Goal: Information Seeking & Learning: Learn about a topic

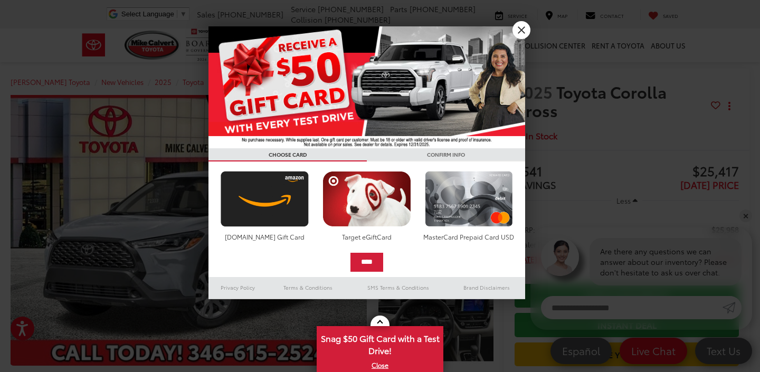
click at [524, 30] on link "X" at bounding box center [521, 30] width 18 height 18
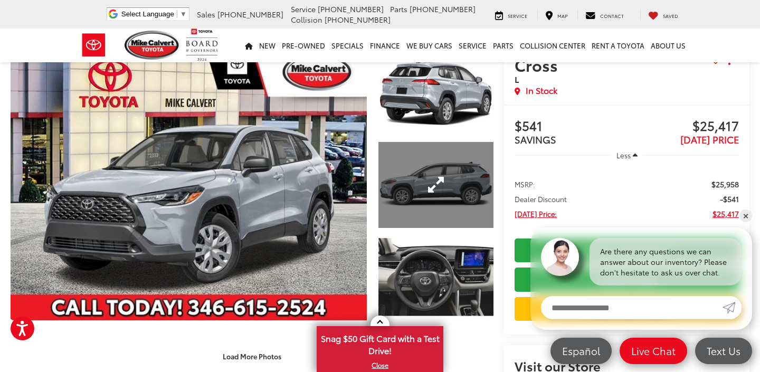
scroll to position [46, 0]
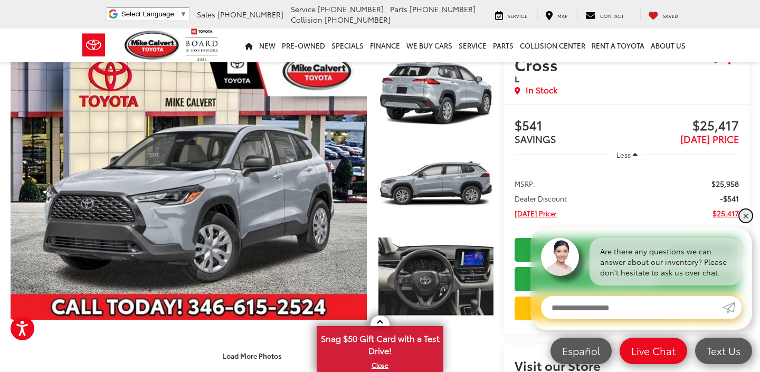
click at [741, 216] on link "✕" at bounding box center [745, 215] width 13 height 13
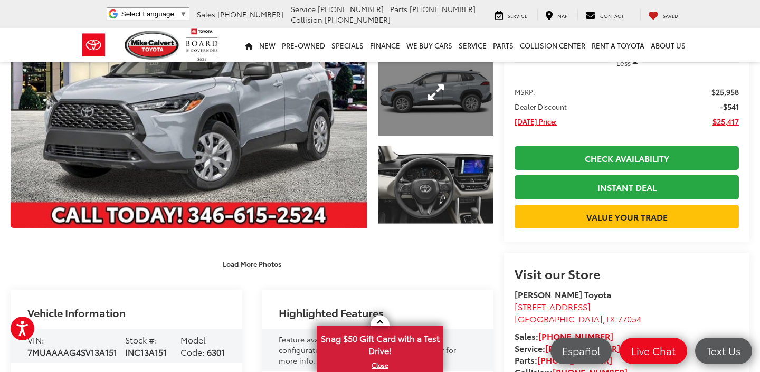
scroll to position [139, 0]
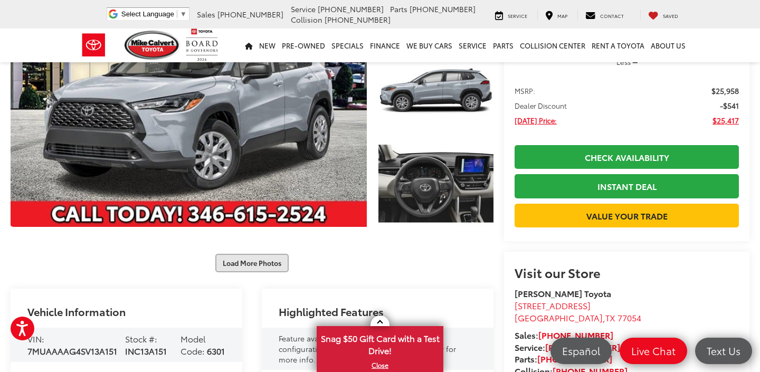
click at [236, 270] on button "Load More Photos" at bounding box center [251, 263] width 73 height 18
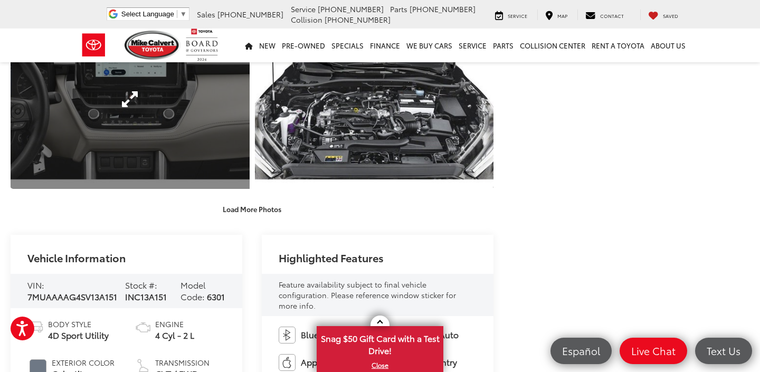
scroll to position [557, 0]
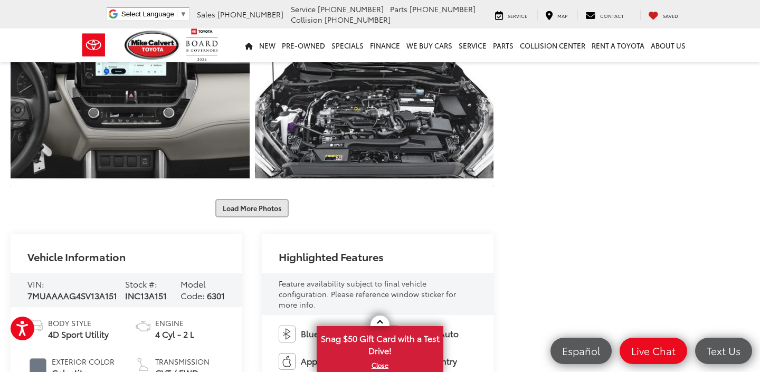
click at [242, 209] on button "Load More Photos" at bounding box center [251, 208] width 73 height 18
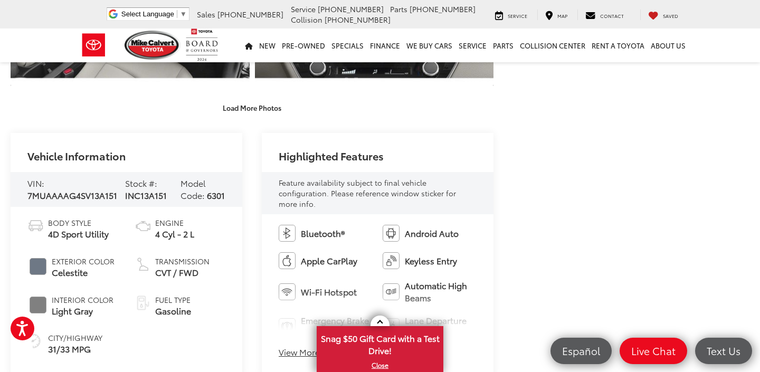
scroll to position [928, 0]
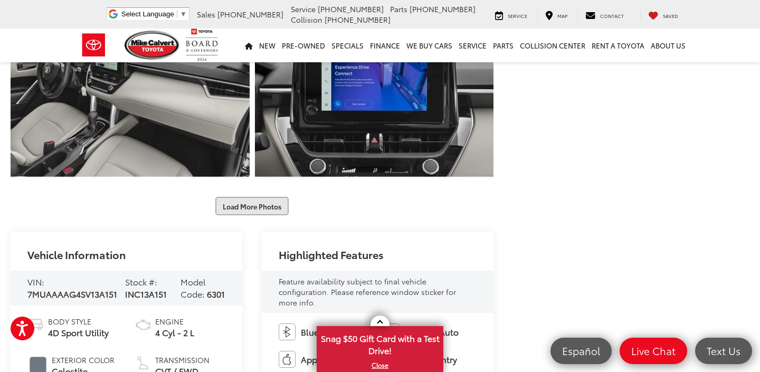
click at [261, 211] on button "Load More Photos" at bounding box center [251, 206] width 73 height 18
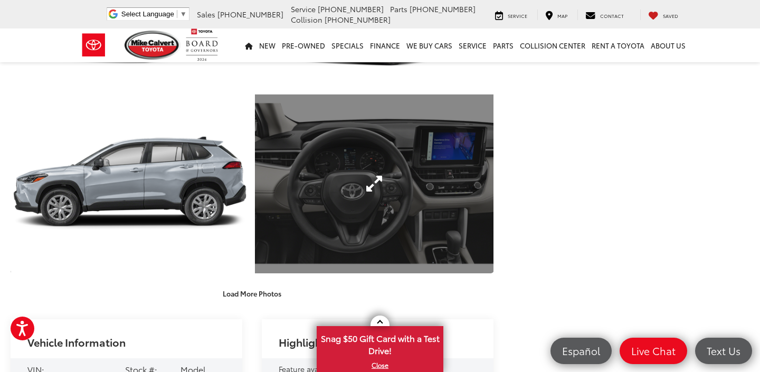
scroll to position [1375, 0]
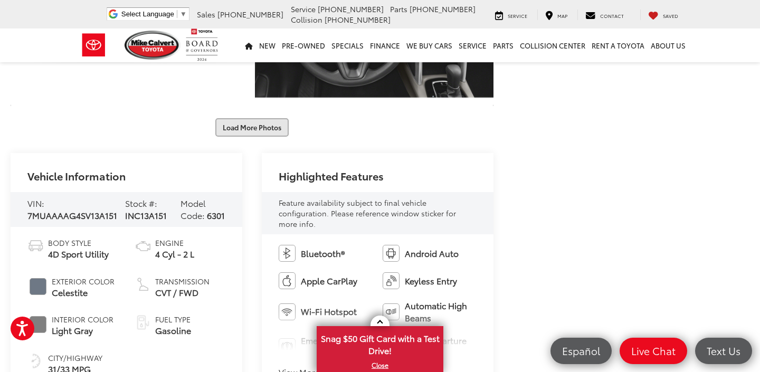
click at [269, 124] on button "Load More Photos" at bounding box center [251, 127] width 73 height 18
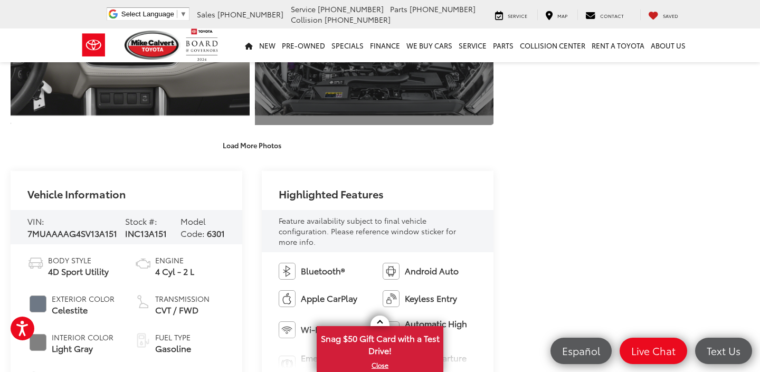
scroll to position [1764, 0]
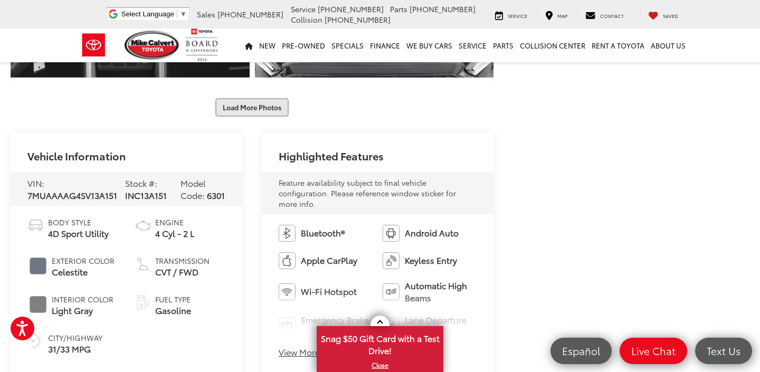
click at [267, 113] on button "Load More Photos" at bounding box center [251, 107] width 73 height 18
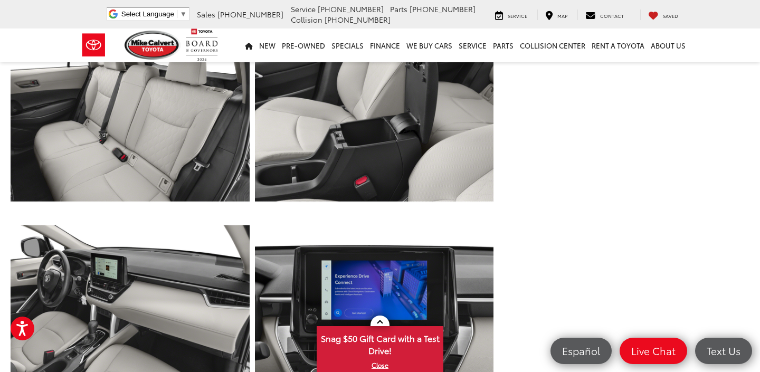
scroll to position [1826, 0]
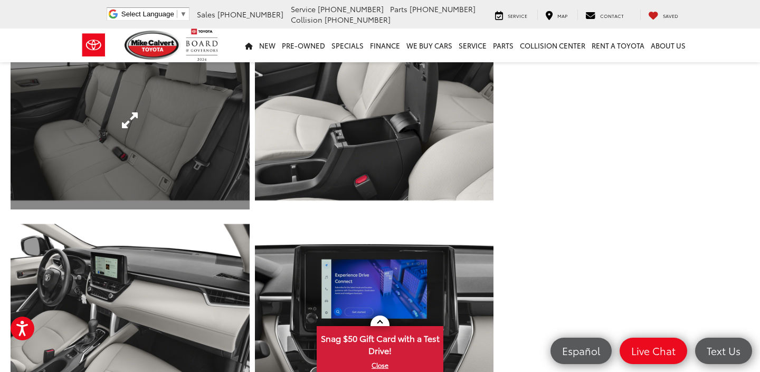
click at [216, 117] on link "Expand Photo 20" at bounding box center [130, 120] width 239 height 179
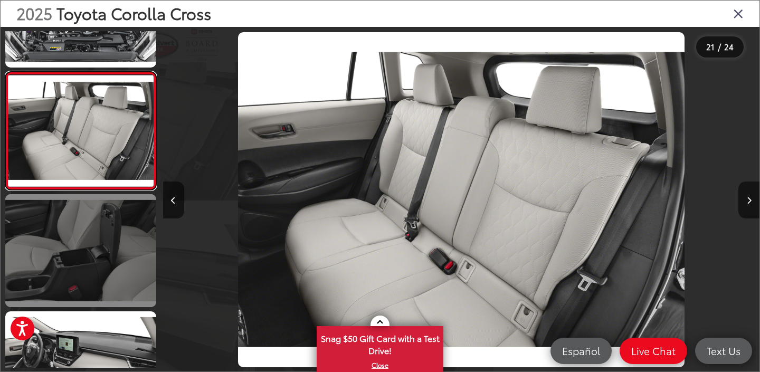
scroll to position [2306, 0]
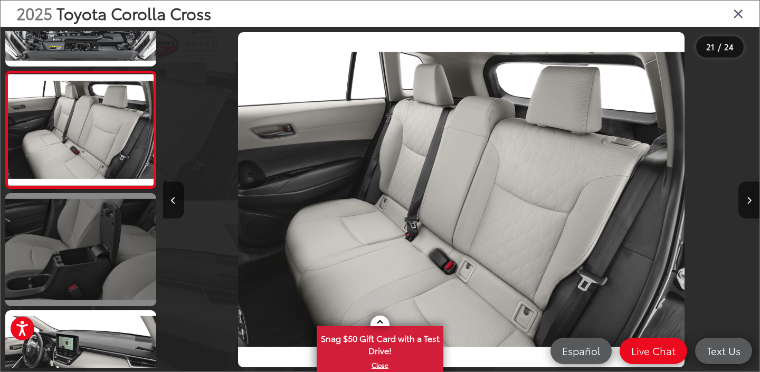
click at [125, 265] on link at bounding box center [80, 249] width 151 height 113
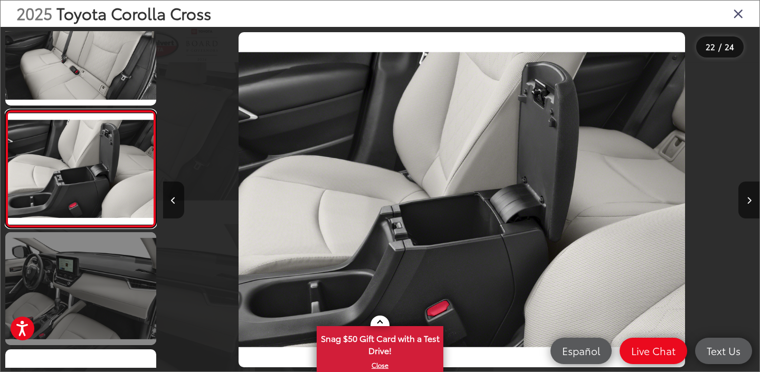
scroll to position [0, 12525]
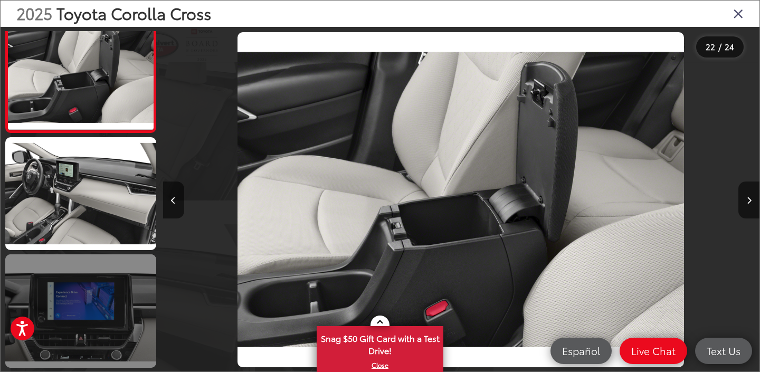
click at [120, 306] on link at bounding box center [80, 310] width 151 height 113
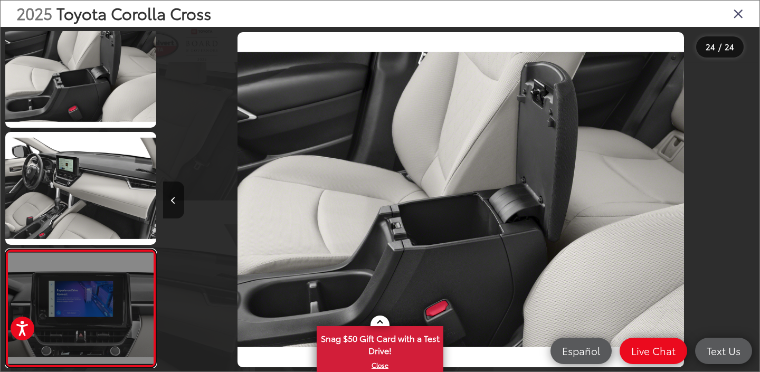
scroll to position [0, 13718]
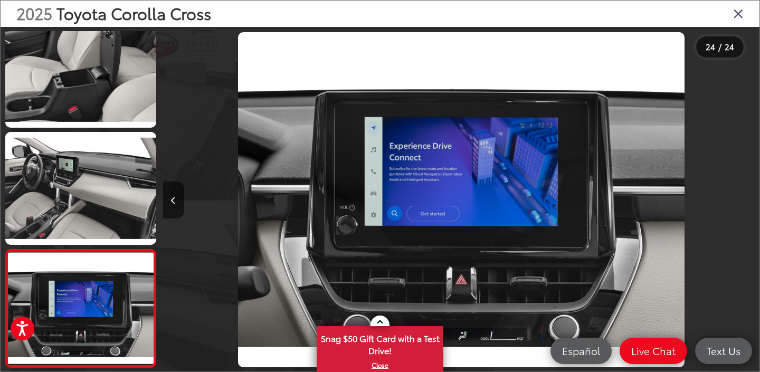
click at [730, 34] on div at bounding box center [684, 200] width 149 height 346
click at [731, 25] on div "2025 Toyota Corolla Cross" at bounding box center [380, 14] width 759 height 26
click at [734, 22] on div "2025 Toyota Corolla Cross" at bounding box center [380, 14] width 759 height 26
click at [738, 8] on icon "Close gallery" at bounding box center [738, 13] width 11 height 14
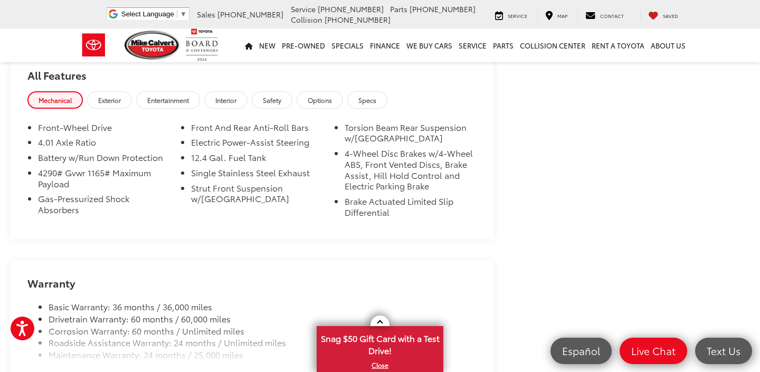
scroll to position [2681, 0]
